Goal: Task Accomplishment & Management: Complete application form

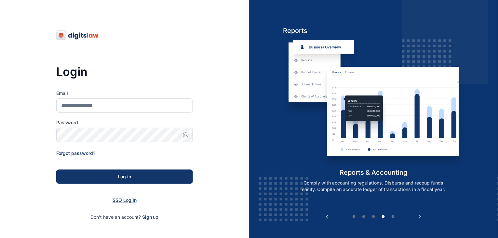
click at [123, 200] on span "SSO Log in" at bounding box center [125, 200] width 24 height 6
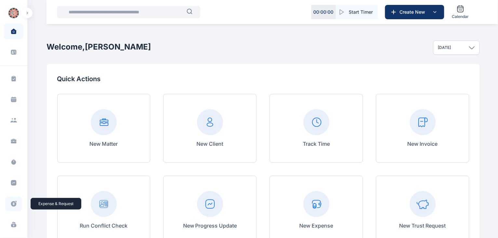
click at [10, 201] on icon at bounding box center [13, 203] width 7 height 7
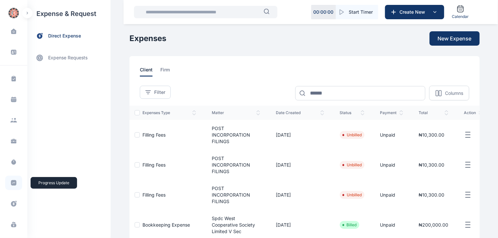
click at [15, 180] on icon at bounding box center [13, 182] width 7 height 7
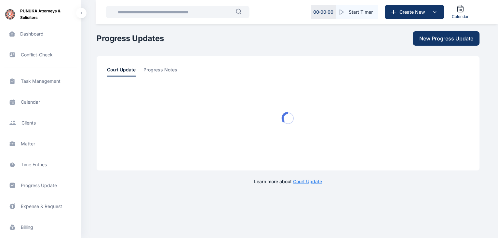
click at [32, 206] on span "Expense & Request expense & request expense & request" at bounding box center [41, 206] width 74 height 16
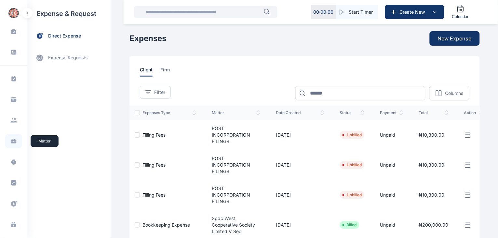
click at [12, 140] on icon at bounding box center [14, 140] width 6 height 2
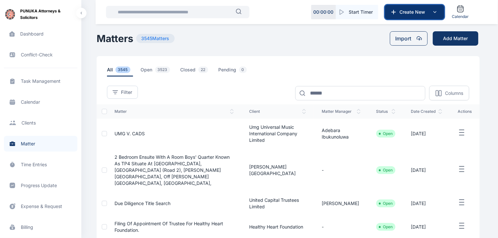
click at [420, 15] on button "Create New" at bounding box center [414, 12] width 59 height 14
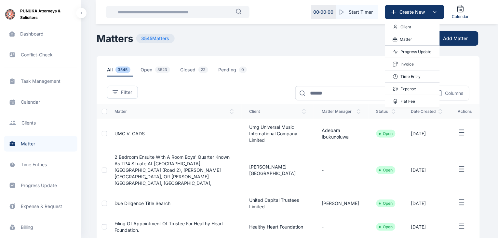
click at [411, 50] on p "Progress Update" at bounding box center [416, 52] width 31 height 7
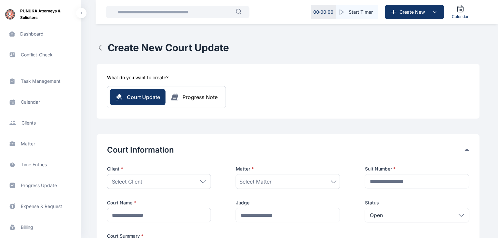
scroll to position [99, 0]
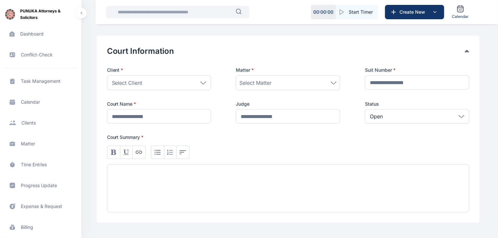
click at [204, 81] on icon at bounding box center [204, 82] width 6 height 3
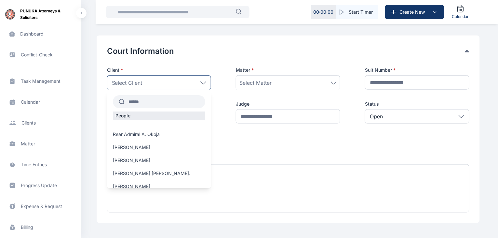
click at [182, 101] on input "text" at bounding box center [165, 102] width 81 height 12
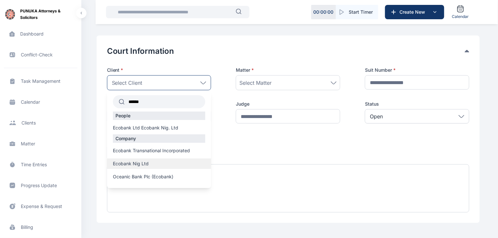
type input "******"
click at [151, 159] on div "Ecobank Nig Ltd" at bounding box center [159, 163] width 105 height 10
click at [150, 162] on label "Ecobank Nig Ltd" at bounding box center [159, 163] width 105 height 7
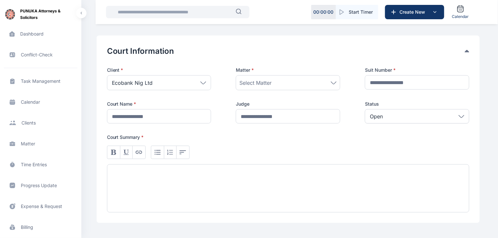
click at [333, 82] on icon at bounding box center [334, 82] width 6 height 3
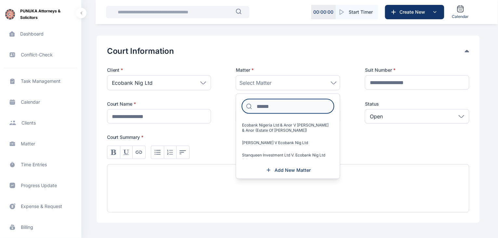
click at [305, 101] on input at bounding box center [288, 106] width 92 height 14
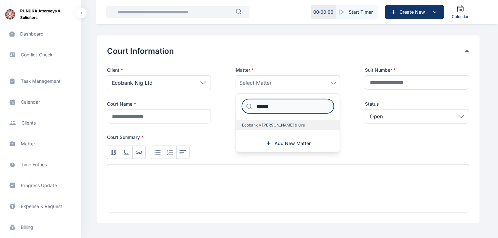
type input "******"
click at [297, 124] on span "Ecobank v [PERSON_NAME] & Ors" at bounding box center [273, 124] width 63 height 5
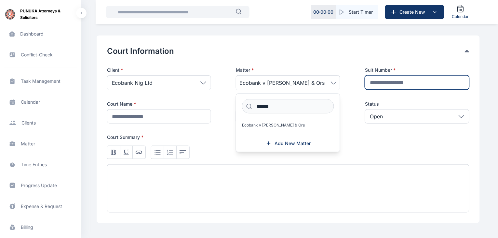
click at [401, 81] on input "text" at bounding box center [417, 82] width 105 height 14
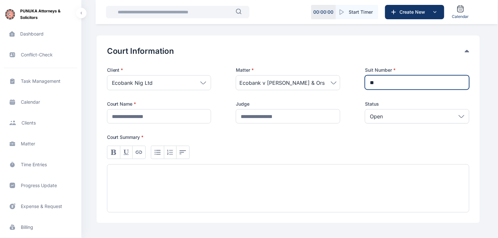
type input "**"
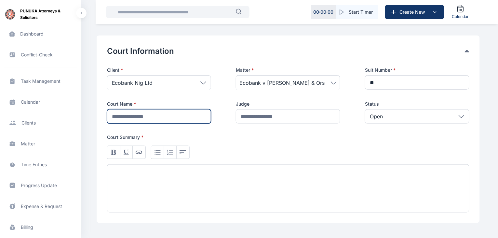
click at [168, 114] on input "text" at bounding box center [159, 116] width 105 height 14
type input "**********"
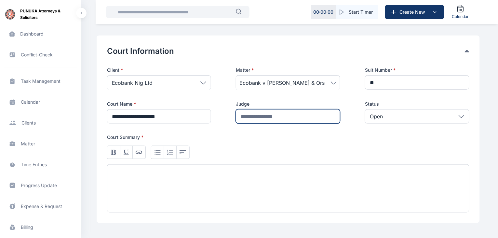
click at [265, 118] on input "text" at bounding box center [288, 116] width 105 height 14
type input "*********"
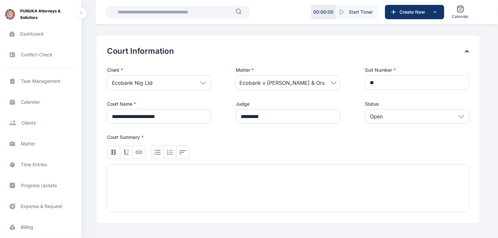
click at [196, 172] on div at bounding box center [288, 188] width 363 height 48
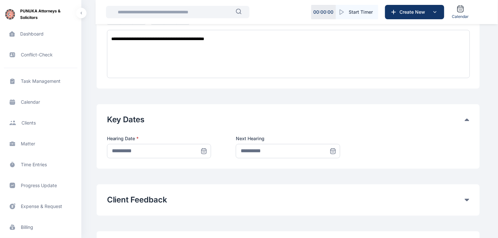
scroll to position [235, 0]
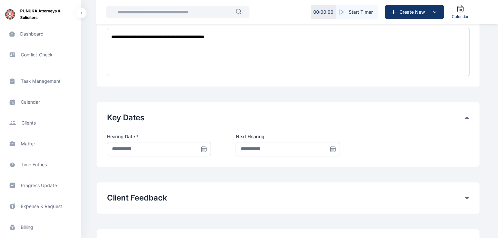
click at [202, 148] on icon at bounding box center [204, 149] width 5 height 5
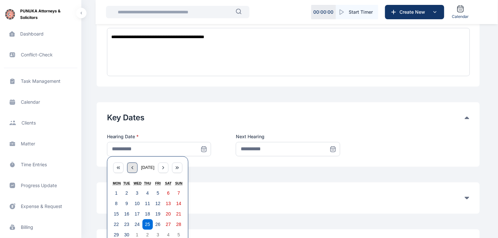
click at [132, 167] on icon "button" at bounding box center [132, 167] width 1 height 3
click at [130, 167] on icon "button" at bounding box center [132, 167] width 5 height 5
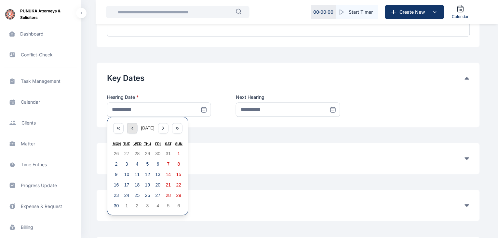
scroll to position [275, 0]
click at [114, 206] on abbr "30" at bounding box center [116, 204] width 5 height 5
type input "**********"
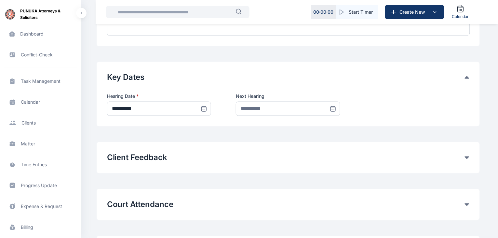
click at [333, 108] on icon at bounding box center [333, 108] width 7 height 7
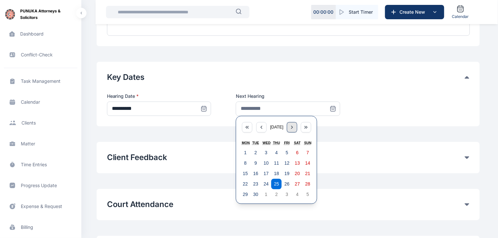
click at [295, 125] on icon "button" at bounding box center [292, 127] width 5 height 5
click at [264, 128] on div "button" at bounding box center [262, 127] width 10 height 10
click at [244, 193] on abbr "29" at bounding box center [245, 194] width 5 height 5
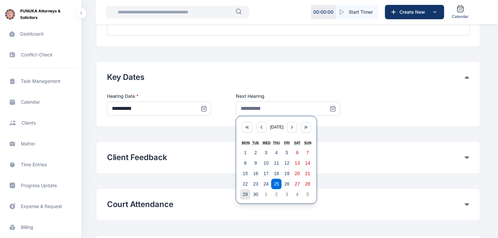
type input "**********"
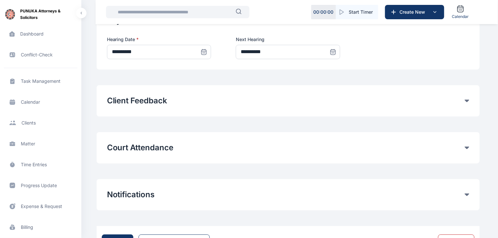
scroll to position [348, 0]
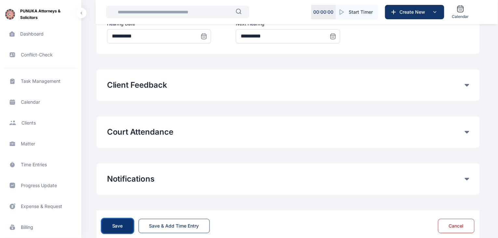
click at [126, 224] on button "Save" at bounding box center [118, 225] width 32 height 14
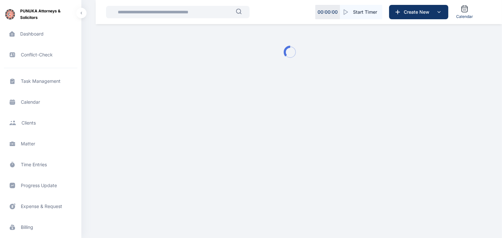
type input "**********"
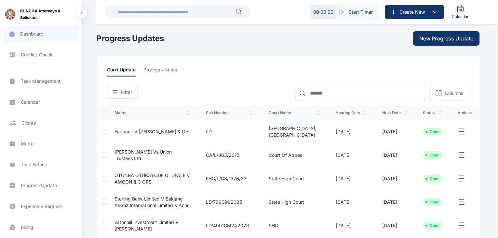
click at [37, 37] on span "Dashboard dashboard dashboard" at bounding box center [41, 34] width 74 height 16
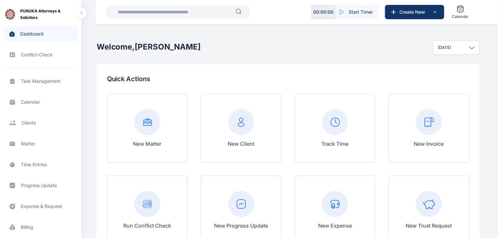
click at [28, 142] on span "Matter matter matter" at bounding box center [41, 144] width 74 height 16
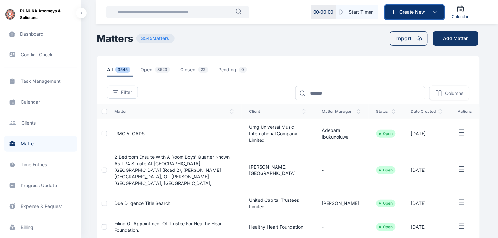
click at [423, 11] on span "Create New" at bounding box center [415, 12] width 34 height 7
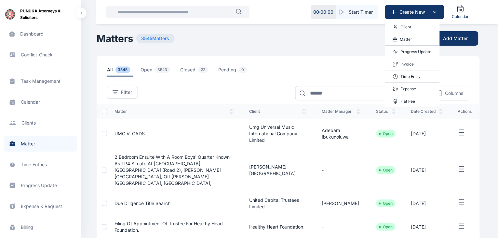
click at [411, 40] on p "Matter" at bounding box center [406, 39] width 12 height 7
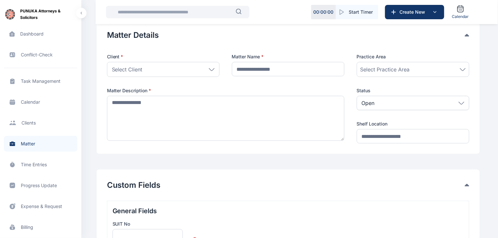
scroll to position [5, 0]
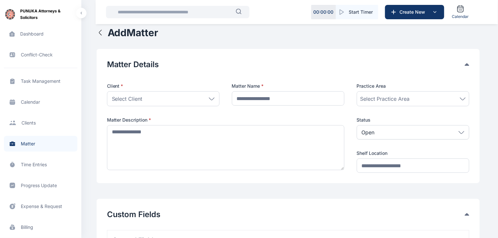
click at [211, 99] on icon at bounding box center [212, 98] width 6 height 3
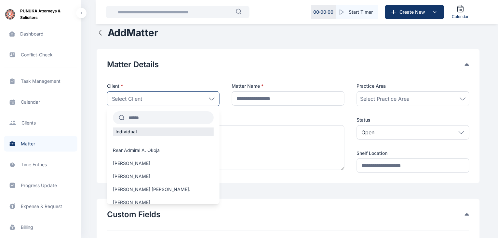
click at [179, 119] on input "text" at bounding box center [169, 118] width 89 height 12
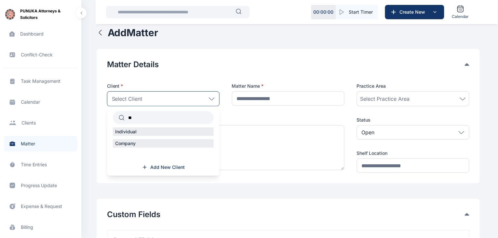
type input "*"
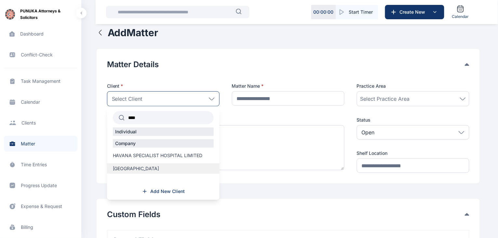
type input "****"
click at [160, 170] on span "[GEOGRAPHIC_DATA]" at bounding box center [136, 168] width 47 height 7
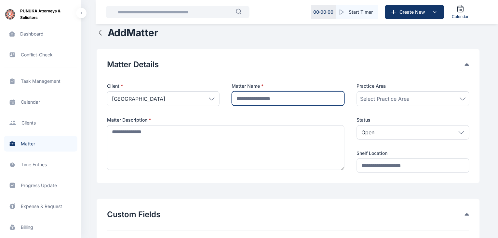
click at [285, 98] on input "text" at bounding box center [288, 98] width 113 height 14
type input "*********"
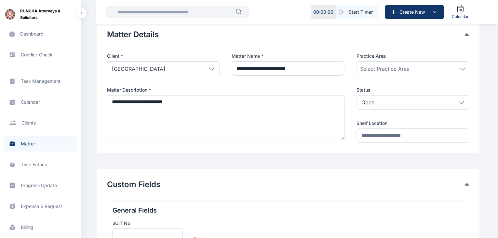
scroll to position [37, 0]
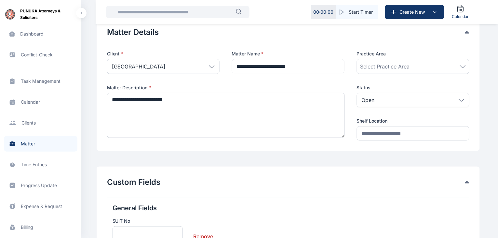
click at [114, 100] on textarea "**********" at bounding box center [226, 115] width 238 height 45
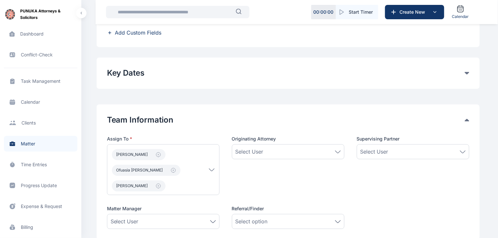
scroll to position [288, 0]
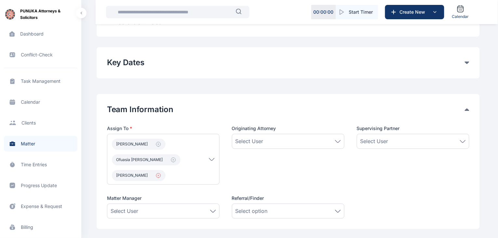
type textarea "**********"
click at [156, 144] on icon "button" at bounding box center [158, 144] width 5 height 5
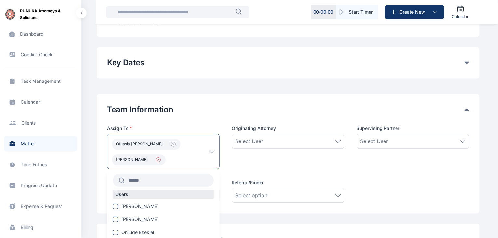
click at [158, 160] on icon "button" at bounding box center [158, 159] width 1 height 1
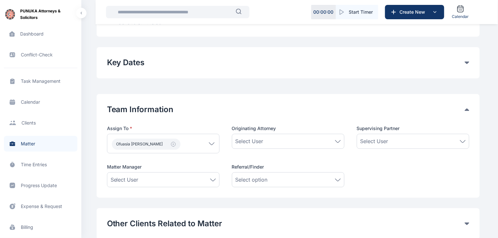
click at [211, 143] on icon at bounding box center [212, 143] width 6 height 3
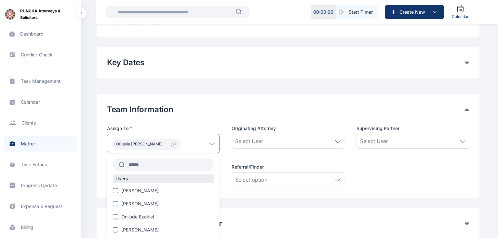
click at [179, 162] on input "text" at bounding box center [169, 165] width 89 height 12
type input "*"
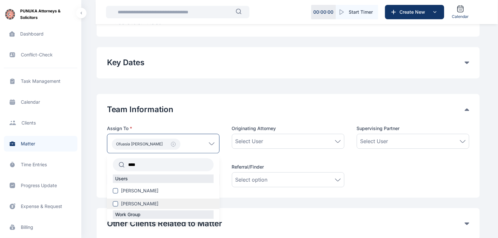
type input "****"
click at [159, 203] on span "[PERSON_NAME]" at bounding box center [139, 204] width 37 height 7
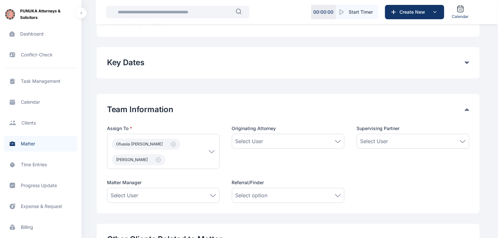
click at [350, 161] on div "Assign To * Ofuasia Susan Mike-Ezeagwu Onyinye **** Users Okoh Mike Mike-Ezeagw…" at bounding box center [288, 163] width 363 height 77
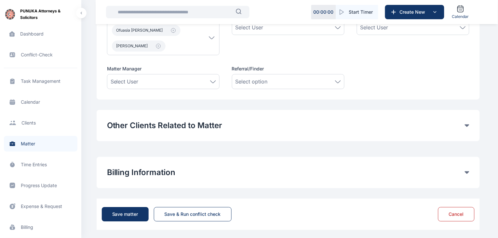
scroll to position [405, 0]
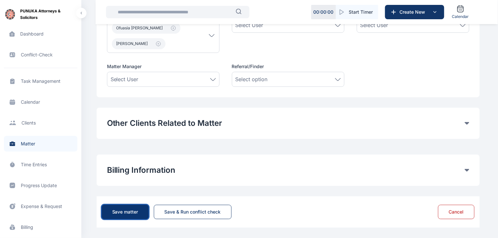
click at [127, 210] on div "Save matter" at bounding box center [125, 211] width 26 height 7
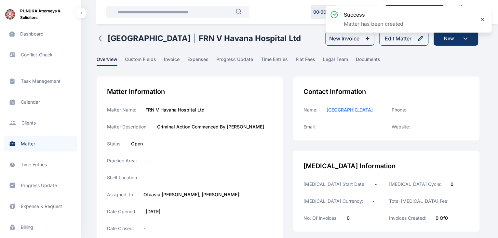
click at [483, 19] on icon at bounding box center [483, 19] width 5 height 5
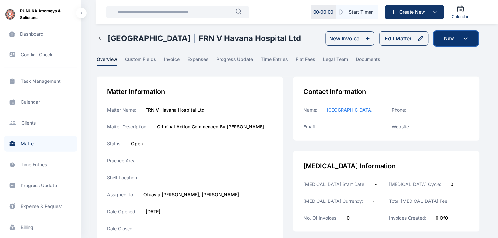
click at [462, 37] on button "New" at bounding box center [456, 38] width 45 height 14
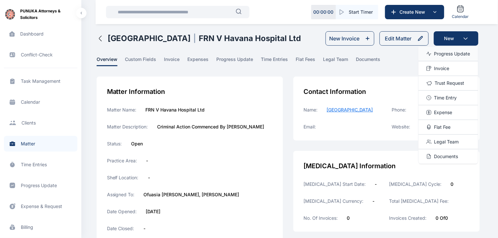
click at [450, 52] on span "Progress Update" at bounding box center [453, 53] width 36 height 7
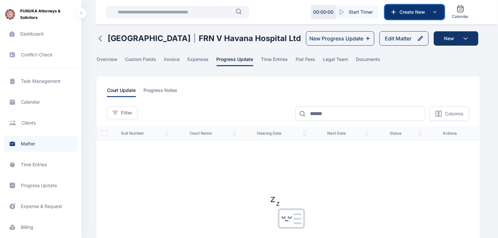
click at [431, 14] on icon at bounding box center [435, 12] width 8 height 8
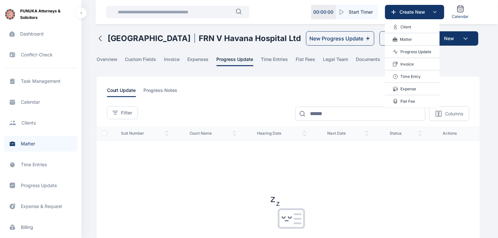
click at [412, 50] on p "Progress Update" at bounding box center [416, 52] width 31 height 7
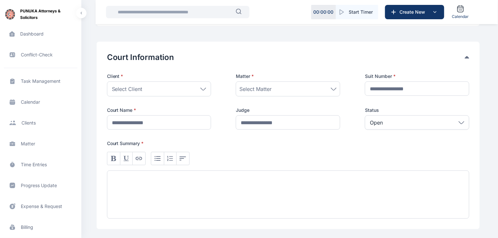
scroll to position [94, 0]
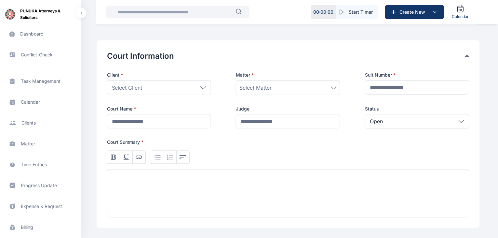
click at [205, 84] on div "Select Client" at bounding box center [159, 87] width 105 height 15
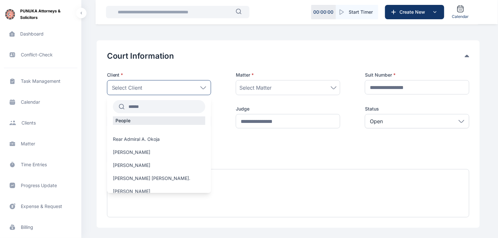
click at [185, 102] on input "text" at bounding box center [165, 107] width 81 height 12
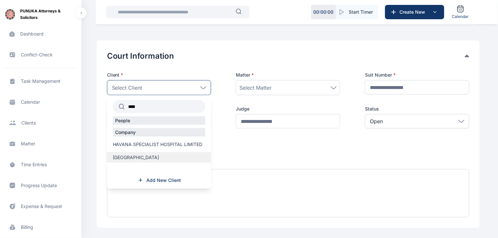
type input "****"
click at [159, 159] on span "[GEOGRAPHIC_DATA]" at bounding box center [136, 157] width 47 height 7
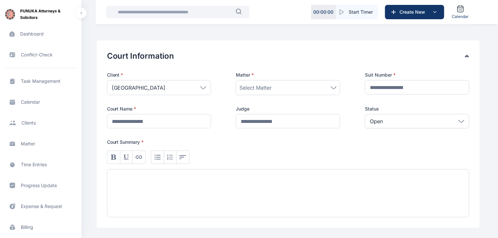
click at [299, 88] on div "Select Matter" at bounding box center [288, 88] width 97 height 8
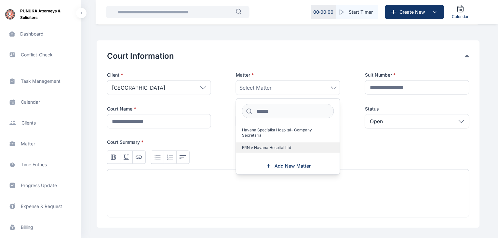
click at [282, 146] on span "FRN v Havana Hospital Ltd" at bounding box center [266, 147] width 49 height 5
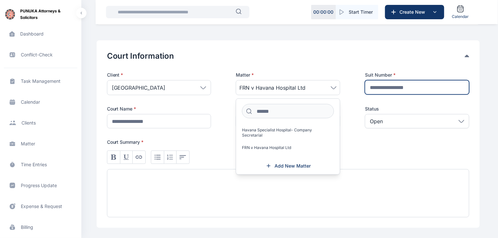
click at [418, 86] on input "text" at bounding box center [417, 87] width 105 height 14
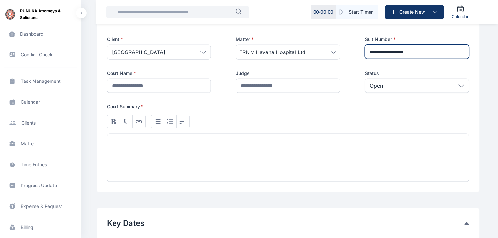
scroll to position [143, 0]
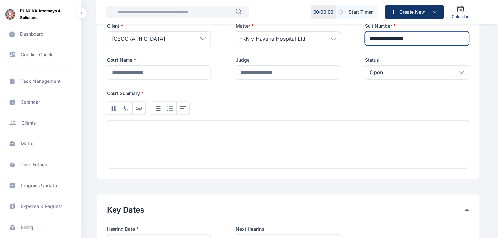
type input "**********"
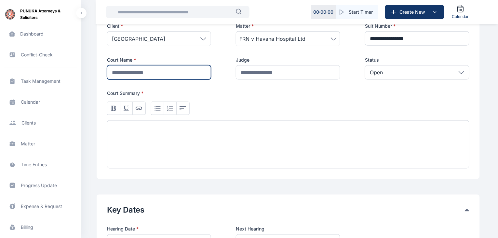
click at [165, 71] on input "text" at bounding box center [159, 72] width 105 height 14
type input "*"
type input "**********"
click at [205, 130] on div at bounding box center [288, 144] width 363 height 48
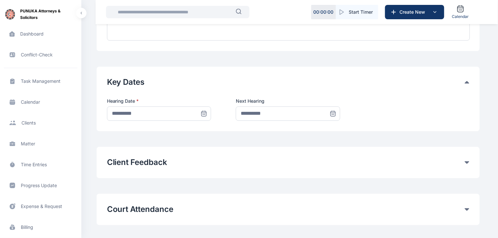
scroll to position [279, 0]
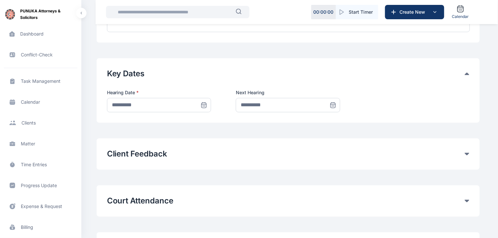
click at [203, 105] on icon at bounding box center [204, 105] width 7 height 7
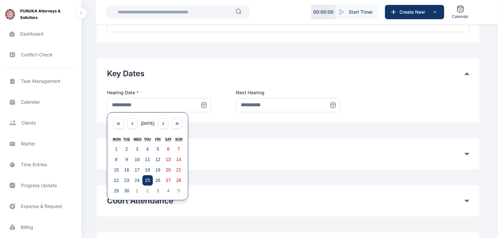
click at [145, 180] on abbr "25" at bounding box center [147, 180] width 5 height 5
type input "**********"
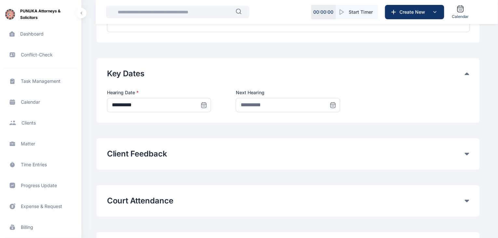
click at [334, 105] on icon at bounding box center [333, 105] width 7 height 7
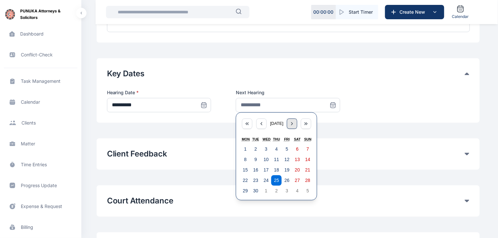
click at [294, 125] on icon "button" at bounding box center [292, 123] width 5 height 5
click at [276, 170] on abbr "16" at bounding box center [276, 169] width 5 height 5
type input "**********"
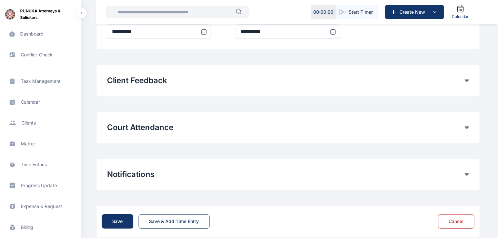
scroll to position [362, 0]
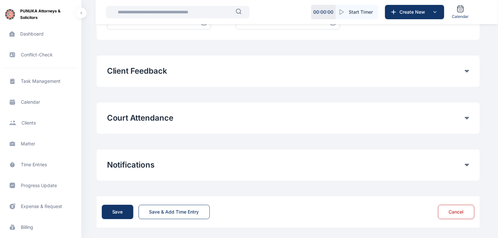
click at [468, 117] on icon at bounding box center [467, 118] width 5 height 3
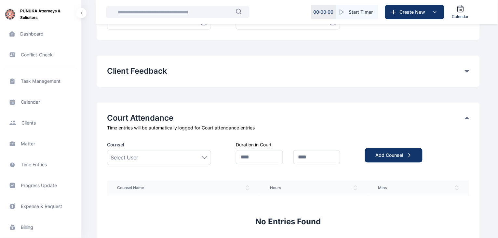
click at [200, 153] on div "Select User" at bounding box center [159, 157] width 97 height 8
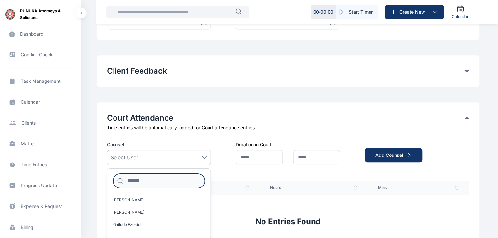
click at [174, 178] on input at bounding box center [159, 181] width 92 height 14
type input "****"
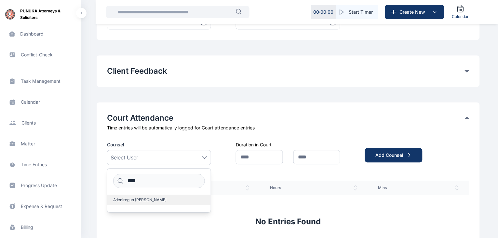
click at [170, 200] on label "Adeniregun [PERSON_NAME]" at bounding box center [159, 199] width 104 height 10
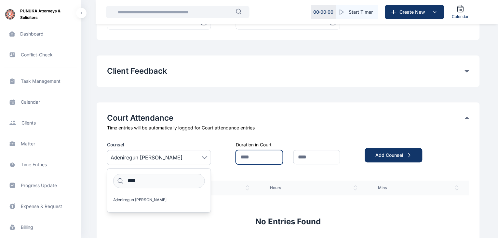
click at [263, 156] on input "text" at bounding box center [259, 157] width 47 height 14
type input "*"
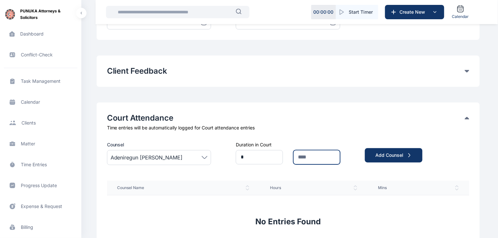
click at [312, 159] on input "text" at bounding box center [317, 157] width 47 height 14
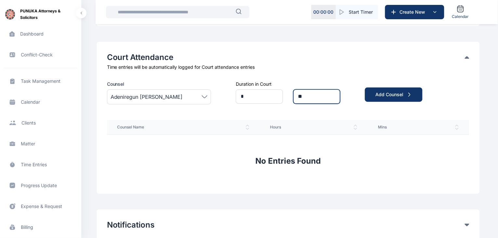
scroll to position [429, 0]
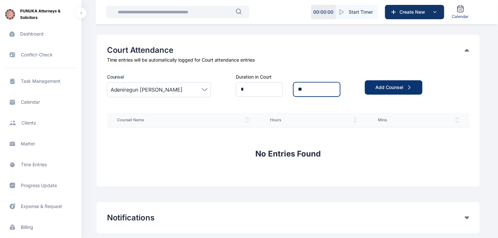
type input "**"
click at [394, 87] on div "Add Counsel" at bounding box center [394, 87] width 37 height 7
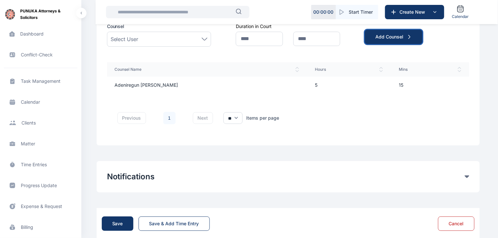
scroll to position [492, 0]
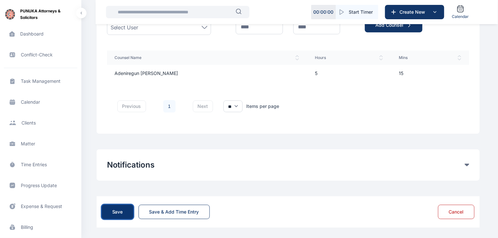
click at [114, 208] on div "Save" at bounding box center [117, 211] width 11 height 7
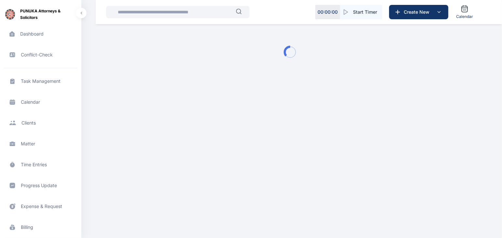
type input "**********"
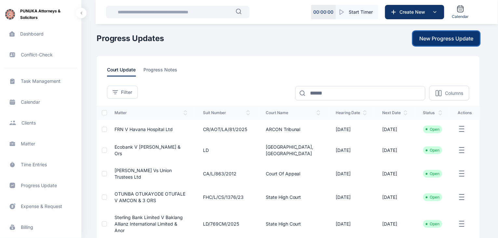
click at [456, 40] on span "New Progress Update" at bounding box center [447, 39] width 54 height 8
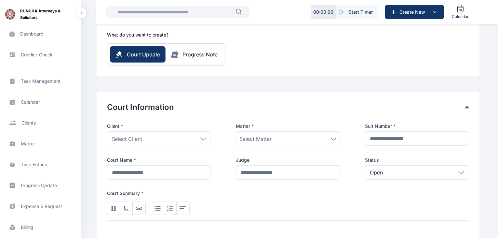
scroll to position [74, 0]
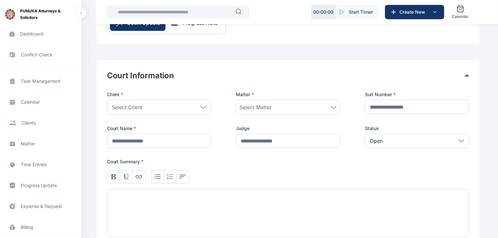
click at [203, 107] on icon at bounding box center [204, 107] width 6 height 3
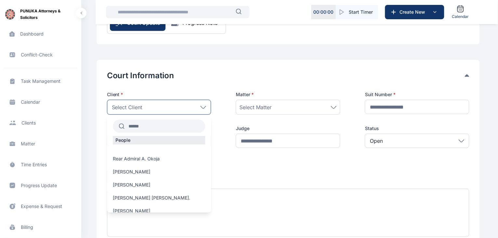
click at [176, 126] on input "text" at bounding box center [165, 126] width 81 height 12
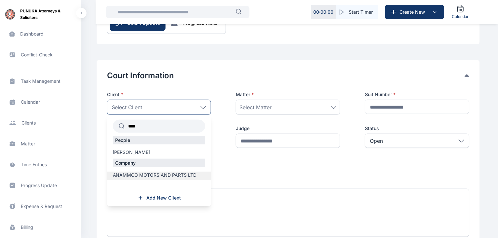
type input "****"
click at [170, 175] on span "ANAMMCO MOTORS AND PARTS LTD" at bounding box center [155, 175] width 84 height 7
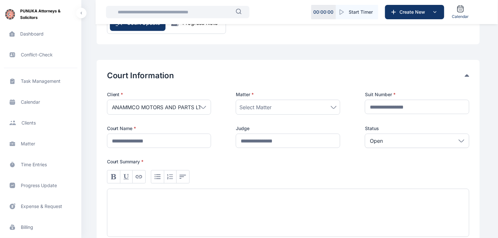
click at [307, 106] on div "Select Matter" at bounding box center [288, 107] width 97 height 8
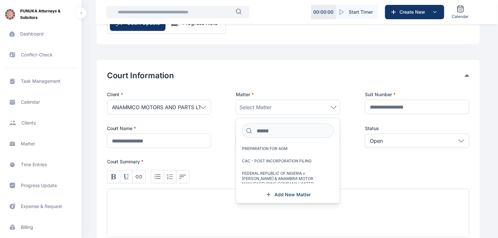
scroll to position [63, 0]
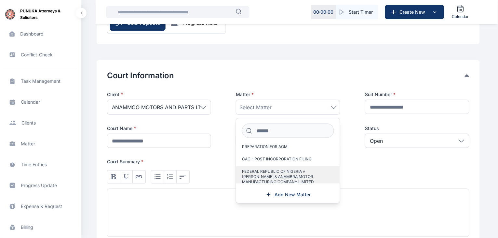
click at [287, 170] on span "FEDERAL REPUBLIC OF NIGERIA v [PERSON_NAME] & ANAMBRA MOTOR MANUFACTURING COMPA…" at bounding box center [285, 177] width 87 height 16
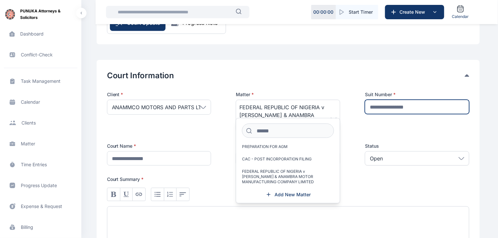
click at [412, 107] on input "text" at bounding box center [417, 107] width 105 height 14
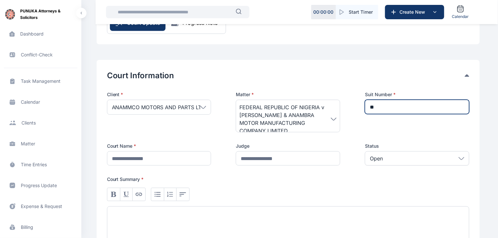
type input "*"
type input "**"
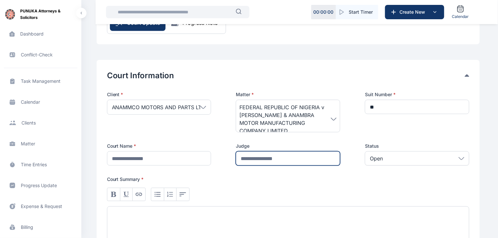
click at [305, 155] on input "text" at bounding box center [288, 158] width 105 height 14
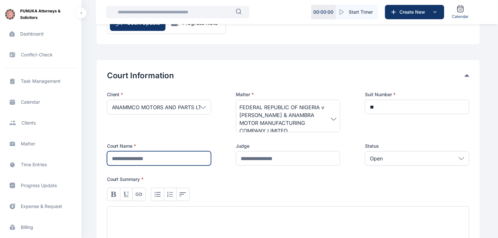
click at [172, 154] on input "text" at bounding box center [159, 158] width 105 height 14
type input "*"
type input "**********"
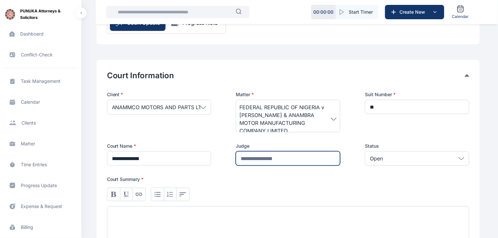
click at [298, 159] on input "text" at bounding box center [288, 158] width 105 height 14
type input "**********"
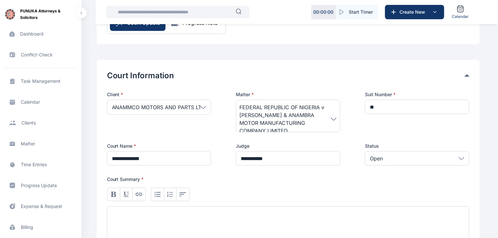
click at [331, 192] on div at bounding box center [288, 194] width 363 height 13
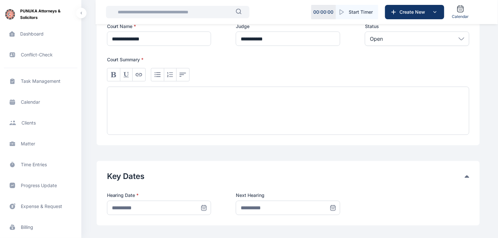
scroll to position [196, 0]
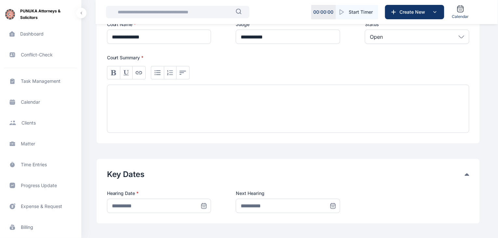
click at [215, 102] on div at bounding box center [288, 109] width 363 height 48
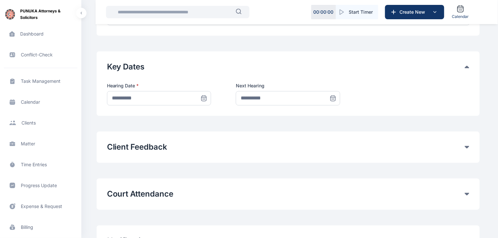
scroll to position [314, 0]
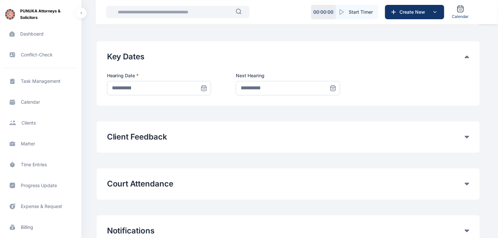
click at [203, 88] on icon at bounding box center [204, 88] width 7 height 7
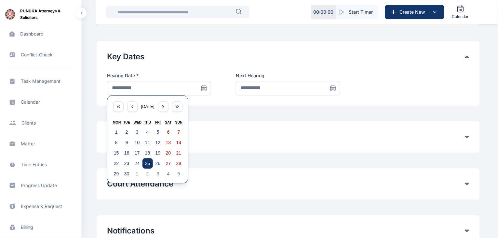
click at [146, 162] on abbr "25" at bounding box center [147, 163] width 5 height 5
type input "**********"
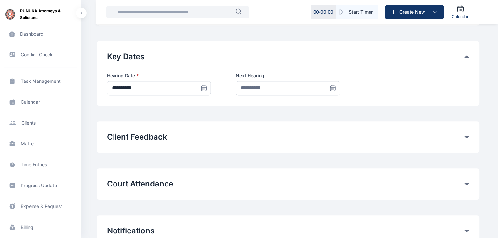
click at [334, 88] on icon at bounding box center [333, 88] width 7 height 7
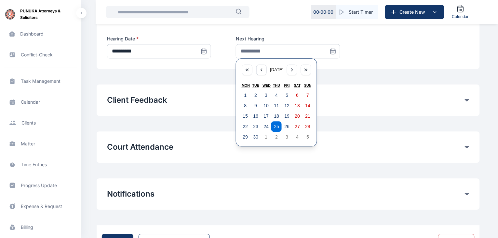
scroll to position [351, 0]
click at [467, 145] on span at bounding box center [467, 146] width 5 height 3
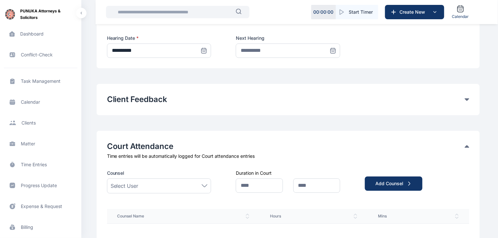
click at [208, 185] on div "Select User" at bounding box center [159, 185] width 105 height 15
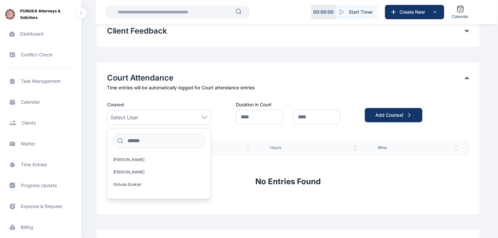
scroll to position [434, 0]
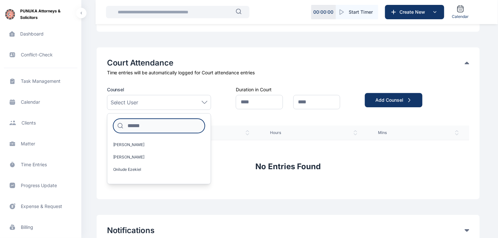
click at [156, 128] on input at bounding box center [159, 126] width 92 height 14
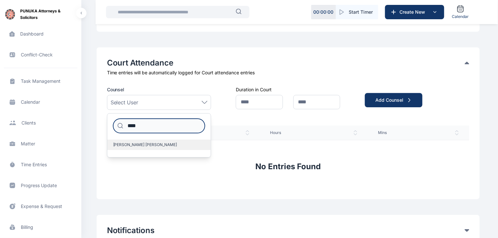
type input "****"
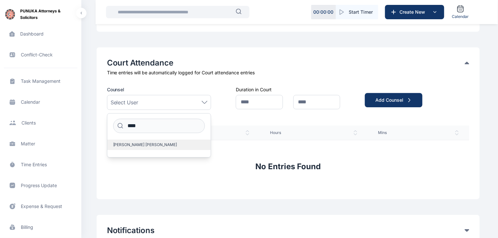
click at [154, 140] on label "[PERSON_NAME] [PERSON_NAME]" at bounding box center [159, 144] width 104 height 10
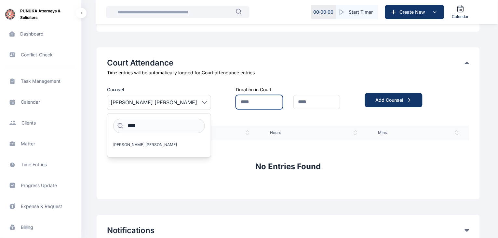
click at [254, 104] on input "text" at bounding box center [259, 102] width 47 height 14
type input "*"
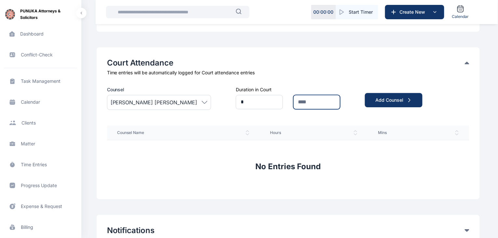
click at [314, 99] on input "text" at bounding box center [317, 102] width 47 height 14
type input "**"
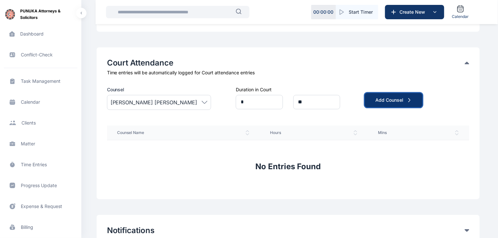
click at [377, 100] on div "Add Counsel" at bounding box center [394, 100] width 37 height 7
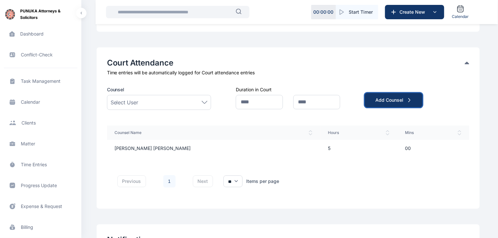
scroll to position [509, 0]
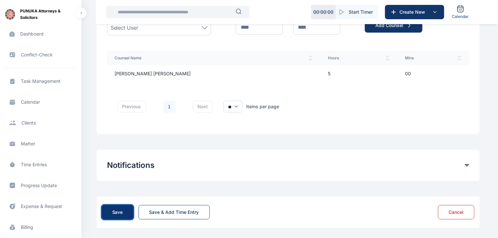
click at [125, 212] on button "Save" at bounding box center [118, 212] width 32 height 14
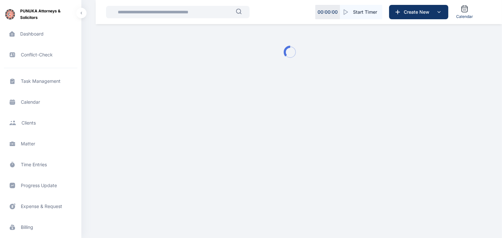
type input "**********"
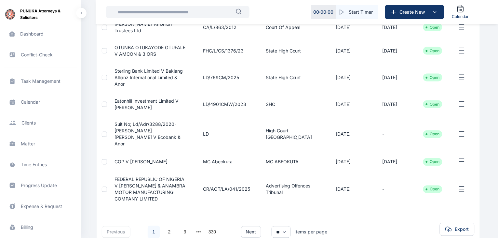
scroll to position [192, 0]
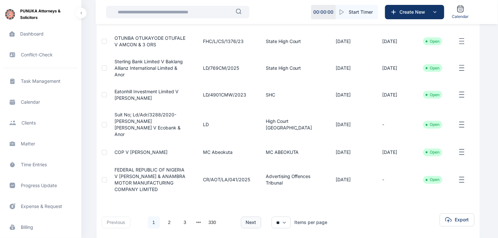
click at [247, 216] on button "next" at bounding box center [251, 222] width 20 height 12
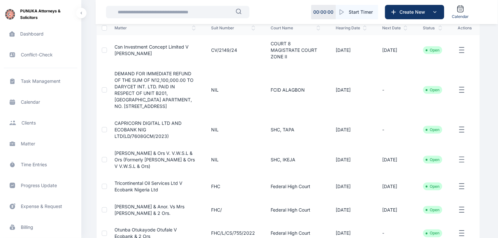
scroll to position [72, 0]
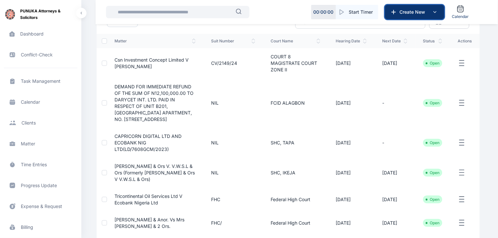
click at [411, 11] on span "Create New" at bounding box center [415, 12] width 34 height 7
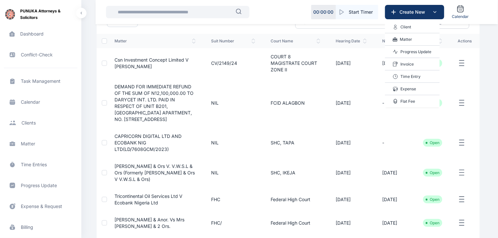
click at [411, 51] on p "Progress Update" at bounding box center [416, 52] width 31 height 7
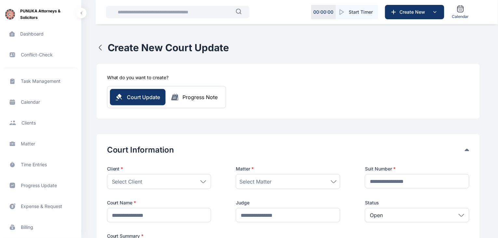
click at [217, 10] on input "text" at bounding box center [175, 12] width 122 height 13
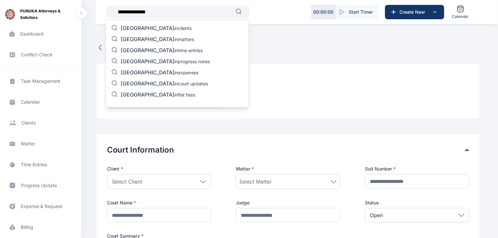
type input "**********"
click at [154, 60] on span "lagos building" at bounding box center [148, 61] width 54 height 7
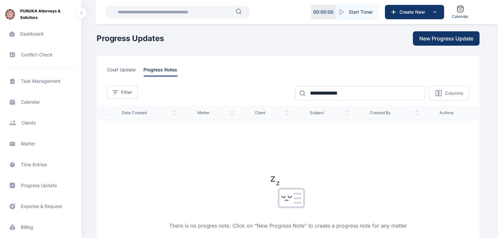
click at [175, 11] on input "text" at bounding box center [175, 12] width 122 height 13
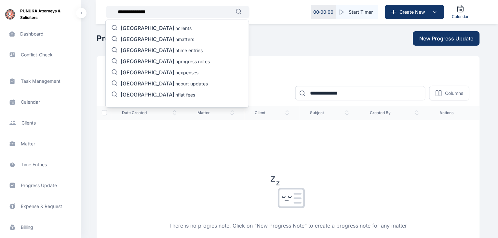
type input "**********"
click at [162, 84] on p "lagos building in court updates" at bounding box center [164, 84] width 87 height 8
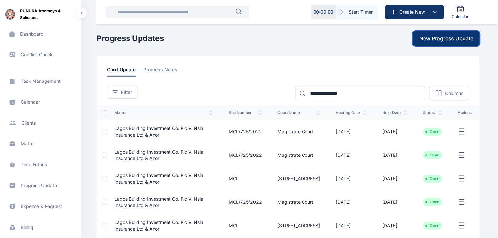
click at [446, 43] on button "New Progress Update" at bounding box center [446, 38] width 67 height 14
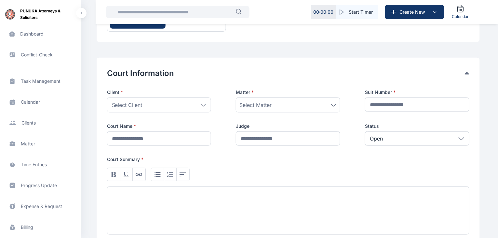
scroll to position [81, 0]
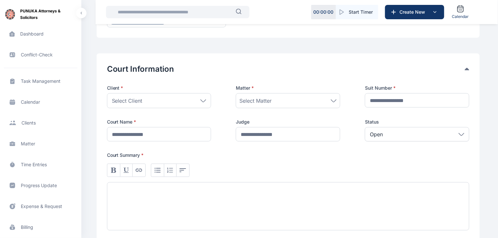
click at [205, 100] on icon at bounding box center [203, 100] width 5 height 2
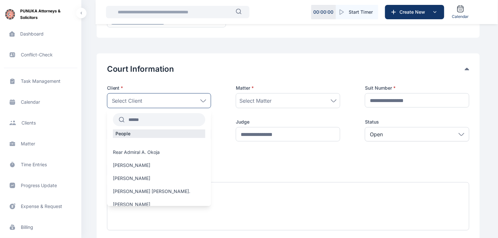
click at [167, 121] on input "text" at bounding box center [165, 120] width 81 height 12
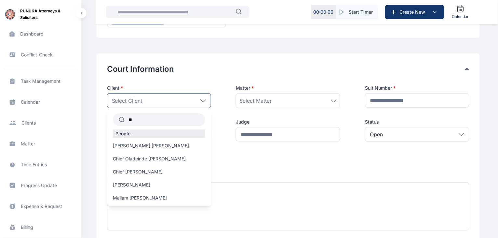
type input "*"
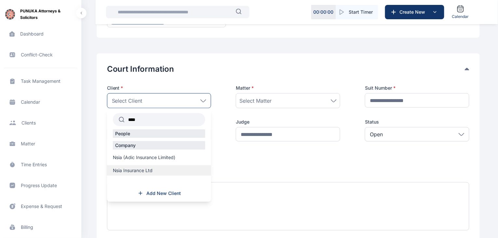
type input "****"
click at [147, 169] on span "Nsia Insurance Ltd" at bounding box center [133, 170] width 40 height 7
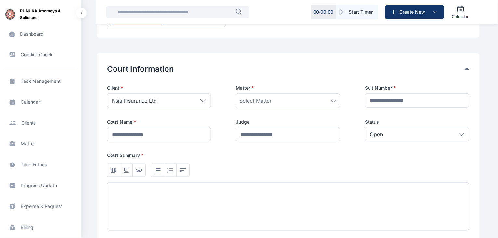
click at [294, 100] on div "Select Matter" at bounding box center [288, 101] width 97 height 8
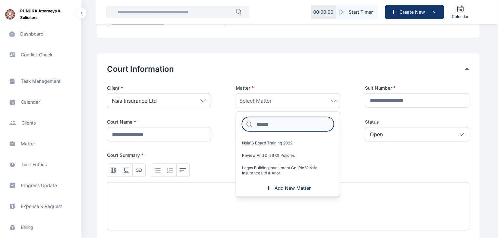
click at [284, 124] on input at bounding box center [288, 124] width 92 height 14
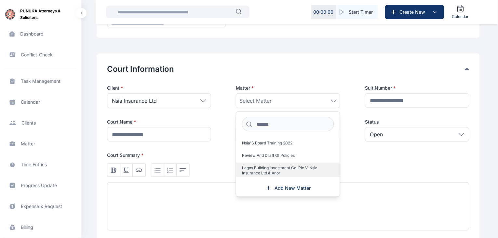
click at [277, 170] on span "Lagos Building Investment Co. Plc V. Nsia Insurance Ltd & Anor" at bounding box center [285, 170] width 87 height 10
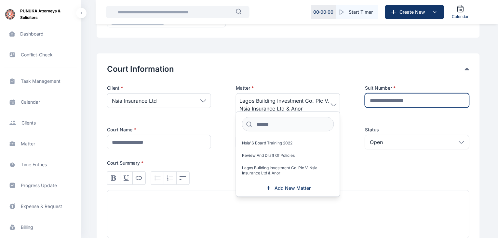
click at [429, 104] on input "text" at bounding box center [417, 100] width 105 height 14
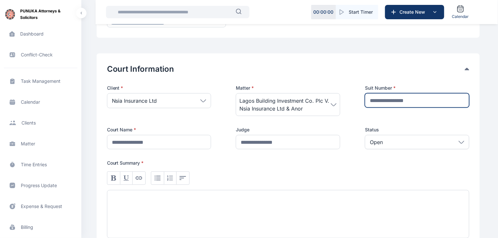
type input "*"
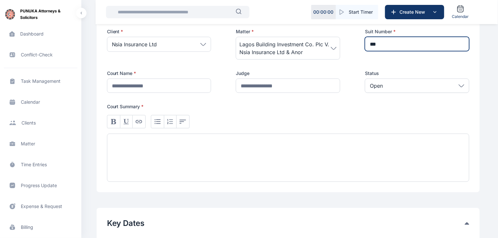
scroll to position [144, 0]
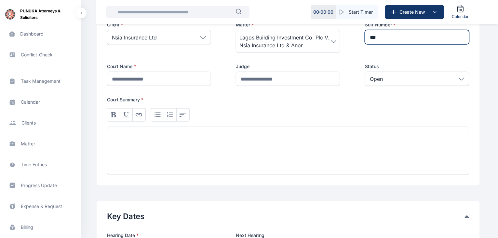
type input "***"
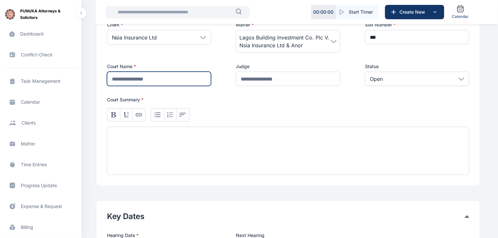
click at [181, 80] on input "text" at bounding box center [159, 79] width 105 height 14
type input "**********"
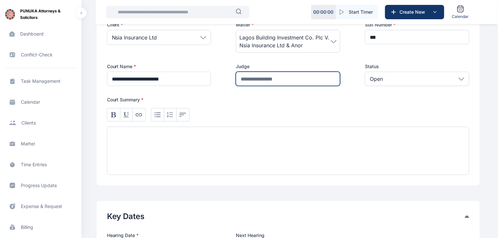
click at [260, 78] on input "text" at bounding box center [288, 79] width 105 height 14
click at [158, 140] on div at bounding box center [288, 151] width 363 height 48
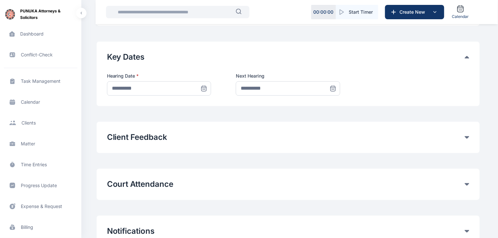
scroll to position [306, 0]
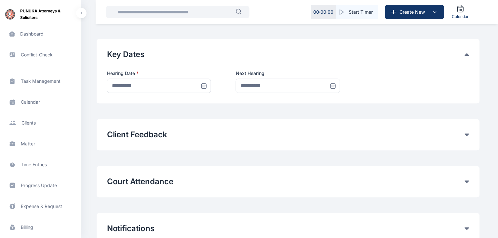
click at [203, 86] on icon at bounding box center [204, 85] width 7 height 7
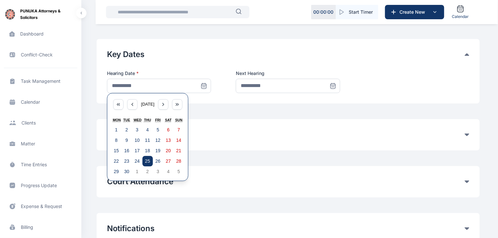
click at [148, 161] on abbr "25" at bounding box center [147, 160] width 5 height 5
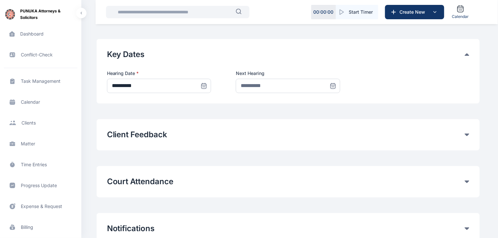
click at [203, 83] on icon at bounding box center [204, 85] width 5 height 5
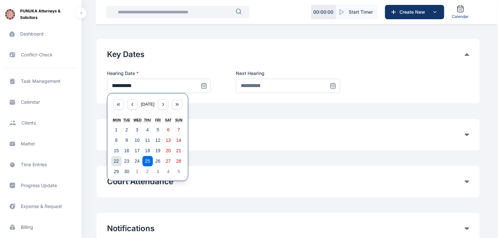
click at [116, 162] on abbr "22" at bounding box center [116, 160] width 5 height 5
type input "**********"
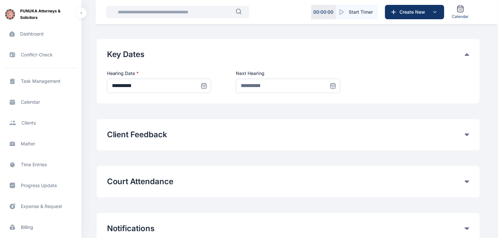
click at [333, 86] on icon at bounding box center [333, 86] width 0 height 0
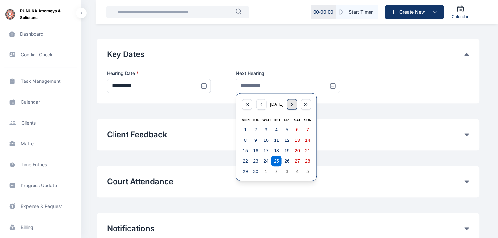
click at [292, 104] on div "button" at bounding box center [292, 104] width 10 height 10
click at [246, 160] on abbr "22" at bounding box center [245, 160] width 5 height 5
type input "**********"
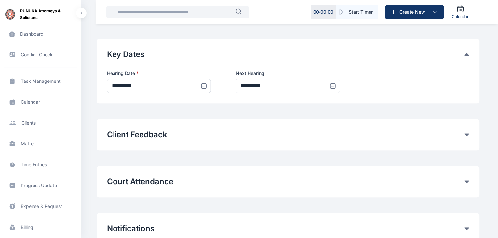
click at [298, 121] on div "Client Feedback If this is not filled, client will get a notification in their …" at bounding box center [289, 134] width 384 height 31
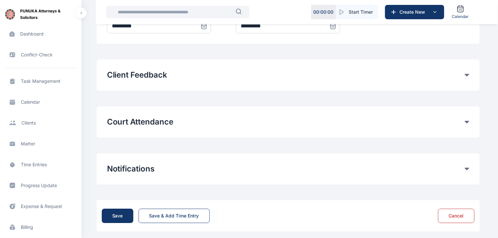
scroll to position [367, 0]
click at [465, 122] on button "Court Attendance" at bounding box center [286, 121] width 358 height 10
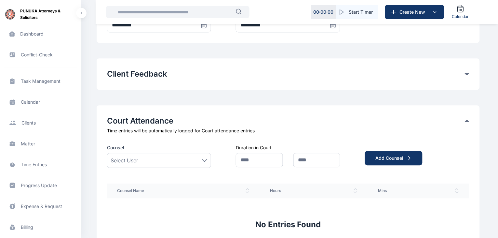
click at [175, 162] on div "Select User" at bounding box center [159, 160] width 97 height 8
click at [142, 160] on div "Select User" at bounding box center [159, 160] width 97 height 8
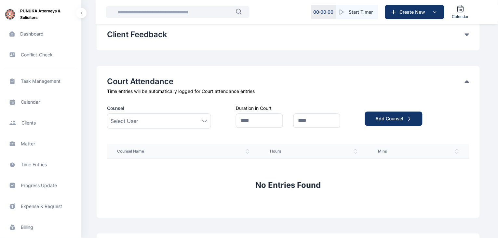
scroll to position [408, 0]
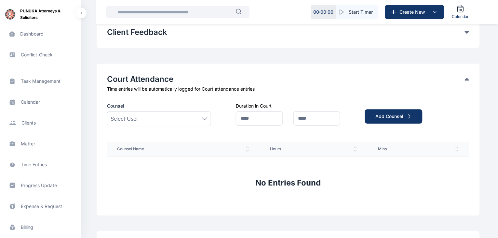
click at [202, 118] on icon at bounding box center [204, 118] width 5 height 2
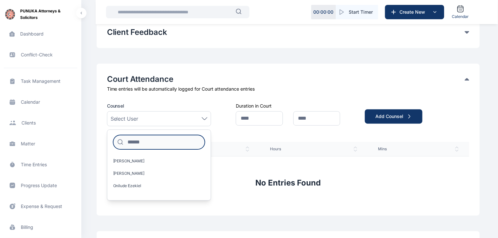
click at [157, 141] on input at bounding box center [159, 142] width 92 height 14
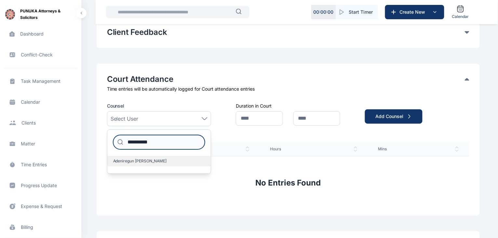
type input "**********"
click at [147, 159] on span "Adeniregun [PERSON_NAME]" at bounding box center [140, 160] width 54 height 5
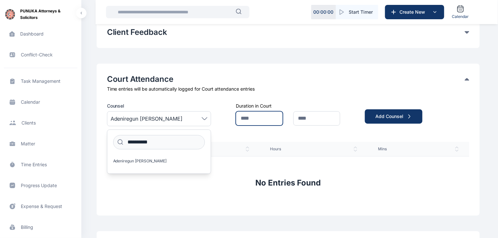
click at [266, 117] on input "text" at bounding box center [259, 118] width 47 height 14
type input "*"
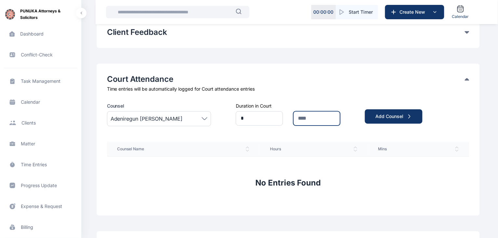
click at [320, 118] on input "text" at bounding box center [317, 118] width 47 height 14
type input "**"
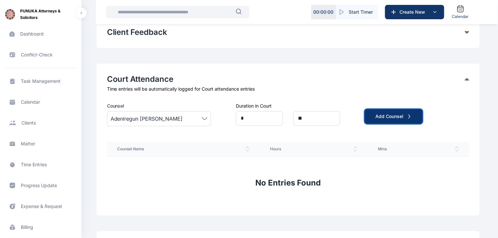
click at [388, 119] on div "Add Counsel" at bounding box center [394, 116] width 37 height 7
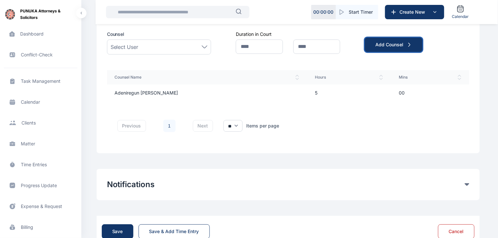
scroll to position [499, 0]
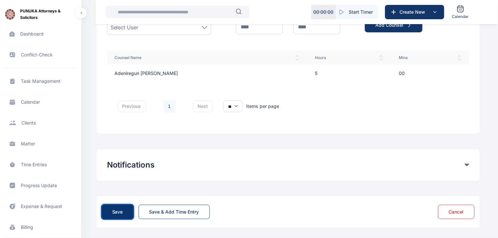
click at [124, 209] on button "Save" at bounding box center [118, 211] width 32 height 14
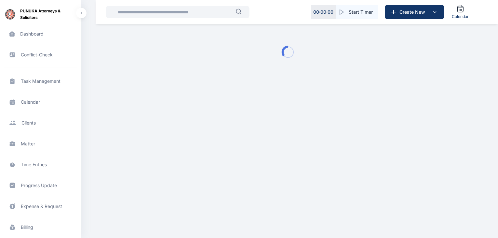
scroll to position [0, 0]
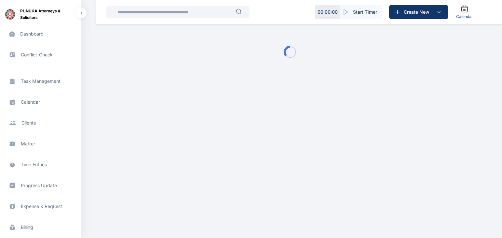
type input "**********"
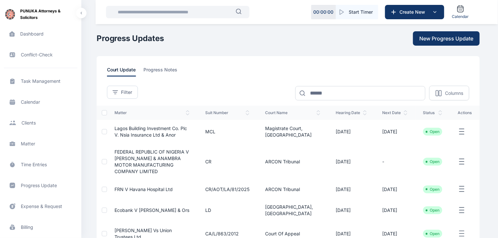
click at [338, 67] on div "court update progress notes" at bounding box center [288, 71] width 363 height 10
drag, startPoint x: 338, startPoint y: 67, endPoint x: 338, endPoint y: 78, distance: 10.4
click at [338, 78] on div "**********" at bounding box center [289, 236] width 384 height 361
click at [338, 64] on div "**********" at bounding box center [289, 236] width 384 height 361
click at [309, 66] on div "court update progress notes" at bounding box center [288, 71] width 363 height 10
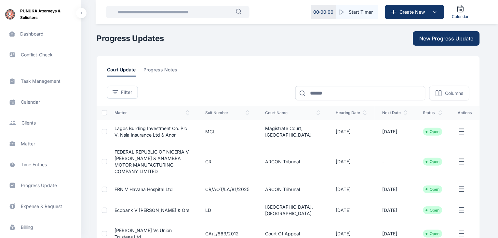
click at [243, 75] on div "court update progress notes" at bounding box center [288, 71] width 363 height 10
click at [317, 44] on div "Progress Updates New Progress Update" at bounding box center [289, 38] width 384 height 14
